Goal: Transaction & Acquisition: Purchase product/service

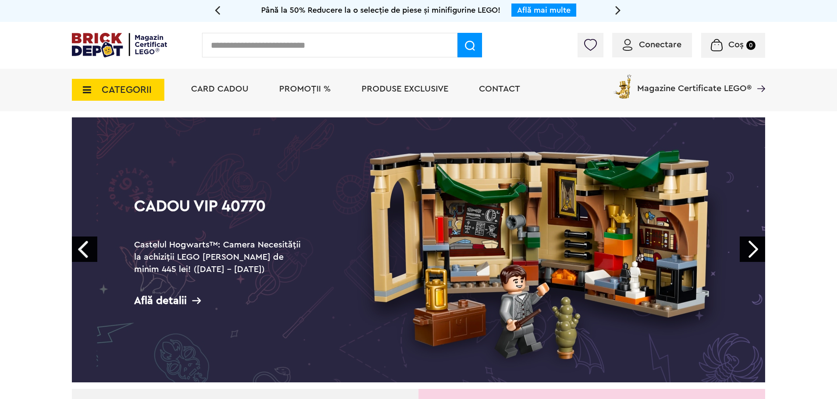
click at [81, 85] on icon at bounding box center [85, 90] width 14 height 10
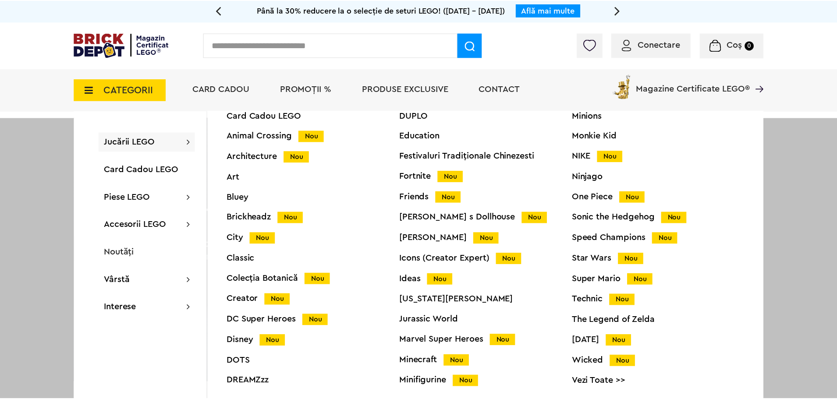
scroll to position [35, 0]
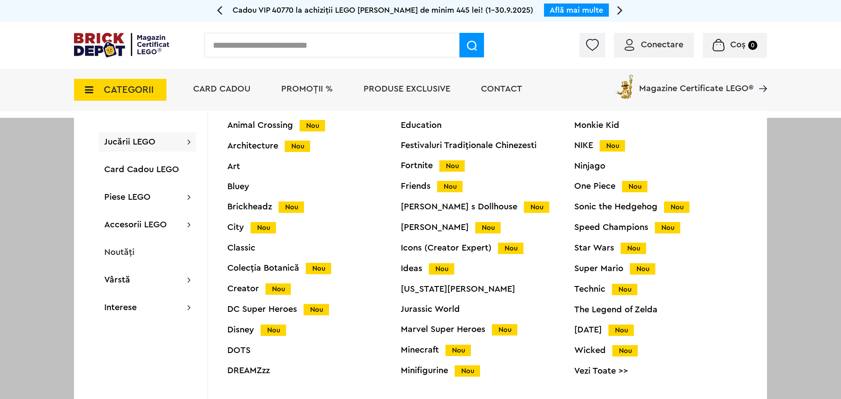
click at [442, 249] on div "Icons (Creator Expert) Nou" at bounding box center [487, 248] width 173 height 9
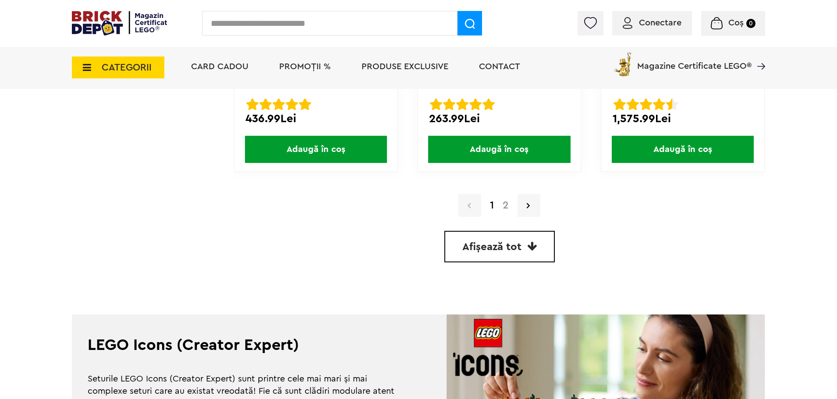
scroll to position [2584, 0]
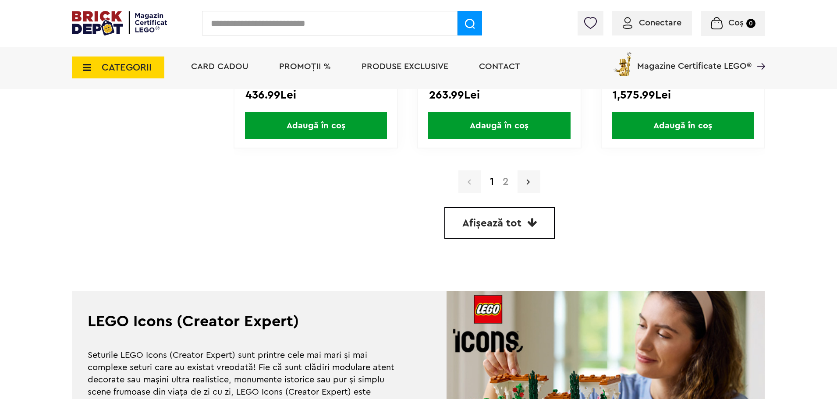
click at [531, 184] on link at bounding box center [528, 181] width 23 height 23
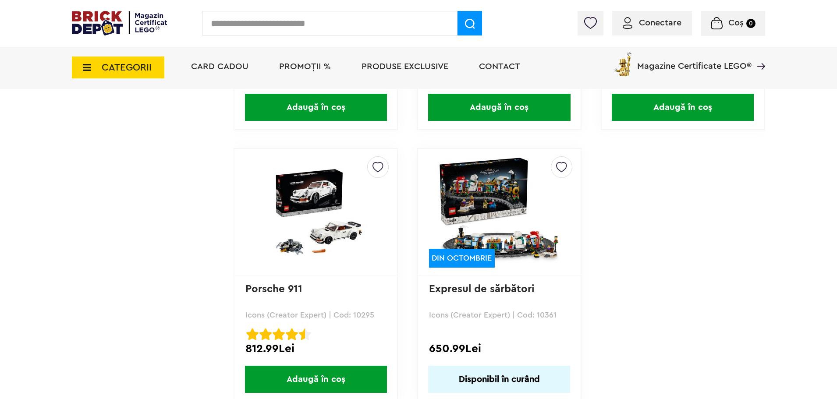
scroll to position [1533, 0]
